Goal: Check status: Check status

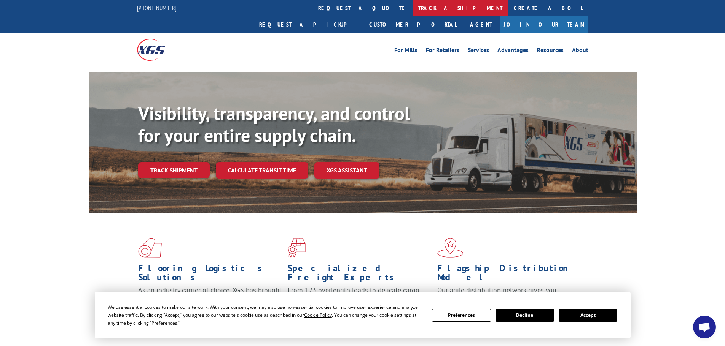
click at [412, 9] on link "track a shipment" at bounding box center [459, 8] width 95 height 16
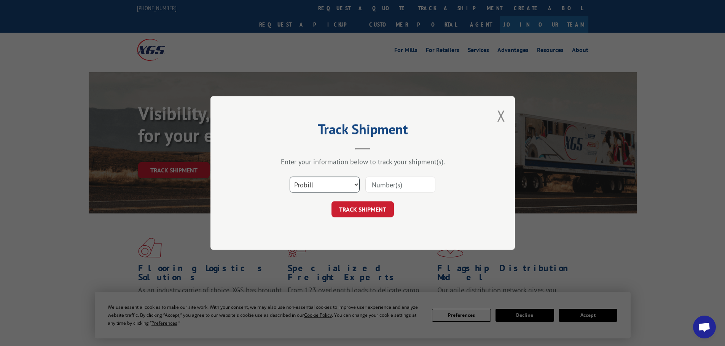
click at [325, 185] on select "Select category... Probill BOL PO" at bounding box center [324, 185] width 70 height 16
click at [392, 186] on input at bounding box center [400, 185] width 70 height 16
paste input "17323491"
type input "17323491"
click at [366, 210] on button "TRACK SHIPMENT" at bounding box center [362, 210] width 62 height 16
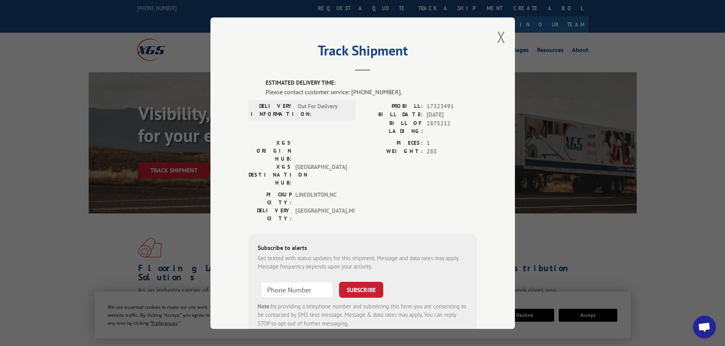
drag, startPoint x: 359, startPoint y: 207, endPoint x: 344, endPoint y: 192, distance: 21.0
click at [344, 192] on div "ESTIMATED DELIVERY TIME: Please contact customer service: [PHONE_NUMBER]. DELIV…" at bounding box center [362, 208] width 228 height 259
drag, startPoint x: 343, startPoint y: 194, endPoint x: 332, endPoint y: 203, distance: 14.0
click at [332, 234] on div "Subscribe to alerts Get texted with status updates for this shipment. Message a…" at bounding box center [362, 285] width 228 height 103
click at [497, 37] on button "Close modal" at bounding box center [501, 37] width 8 height 20
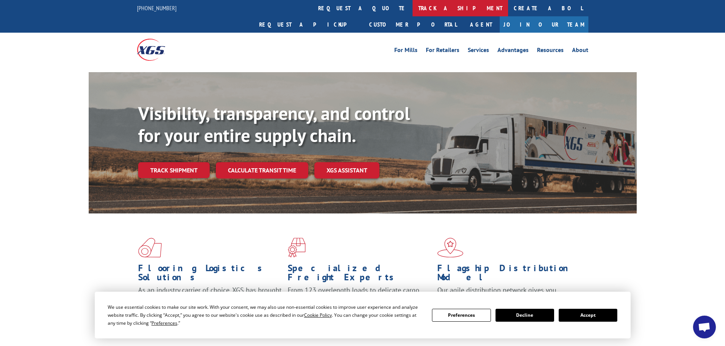
click at [412, 6] on link "track a shipment" at bounding box center [459, 8] width 95 height 16
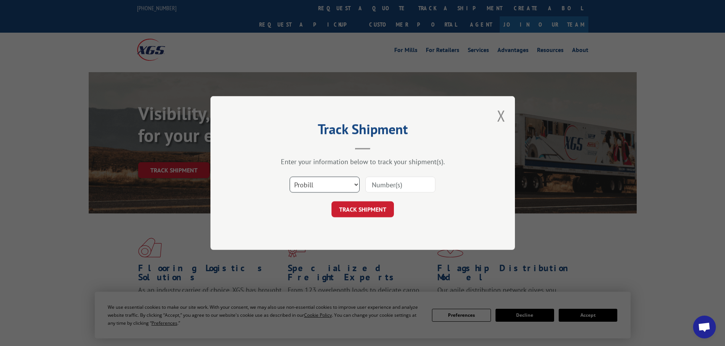
click at [345, 186] on select "Select category... Probill BOL PO" at bounding box center [324, 185] width 70 height 16
select select "po"
click at [289, 177] on select "Select category... Probill BOL PO" at bounding box center [324, 185] width 70 height 16
click at [389, 191] on input at bounding box center [400, 185] width 70 height 16
paste input "32500206"
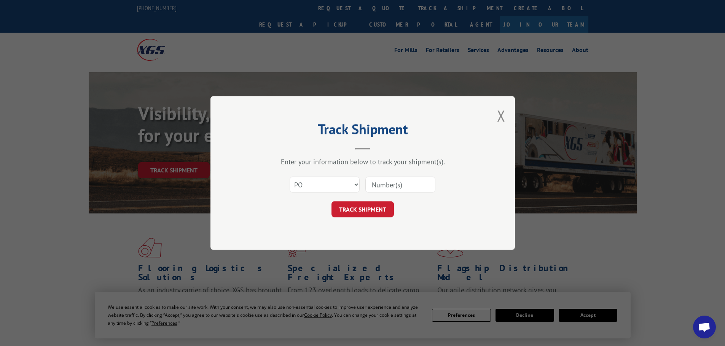
type input "32500206"
click button "TRACK SHIPMENT" at bounding box center [362, 210] width 62 height 16
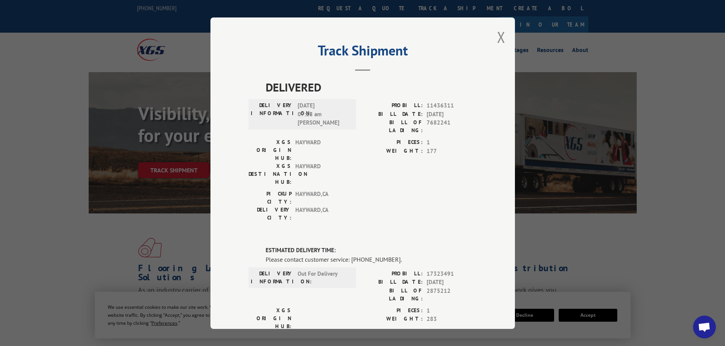
drag, startPoint x: 416, startPoint y: 182, endPoint x: 440, endPoint y: 223, distance: 47.2
click at [500, 38] on button "Close modal" at bounding box center [501, 37] width 8 height 20
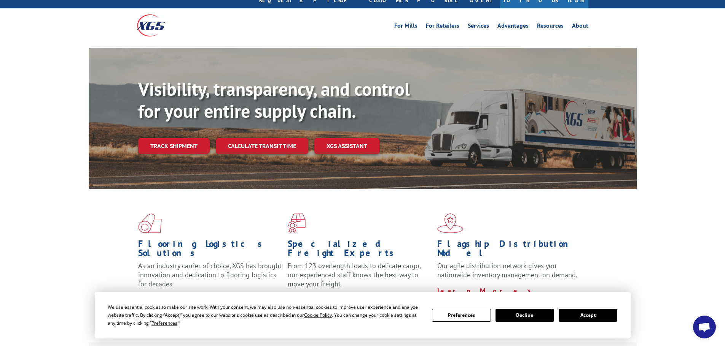
scroll to position [38, 0]
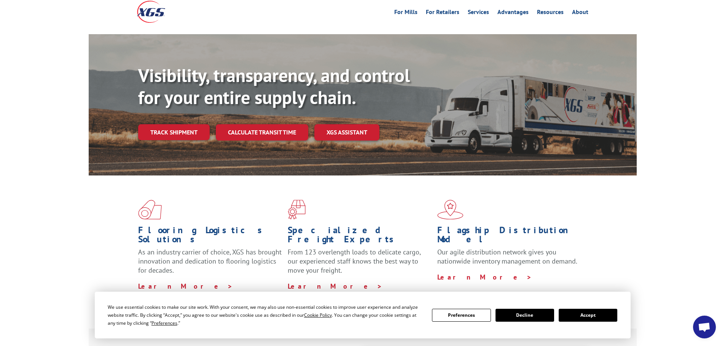
click at [591, 313] on button "Accept" at bounding box center [587, 315] width 59 height 13
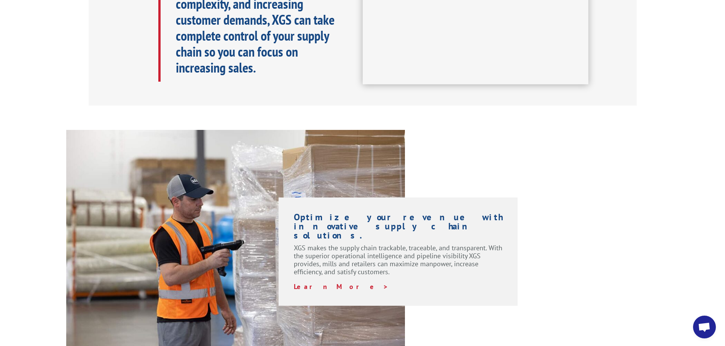
scroll to position [456, 0]
